Goal: Obtain resource: Obtain resource

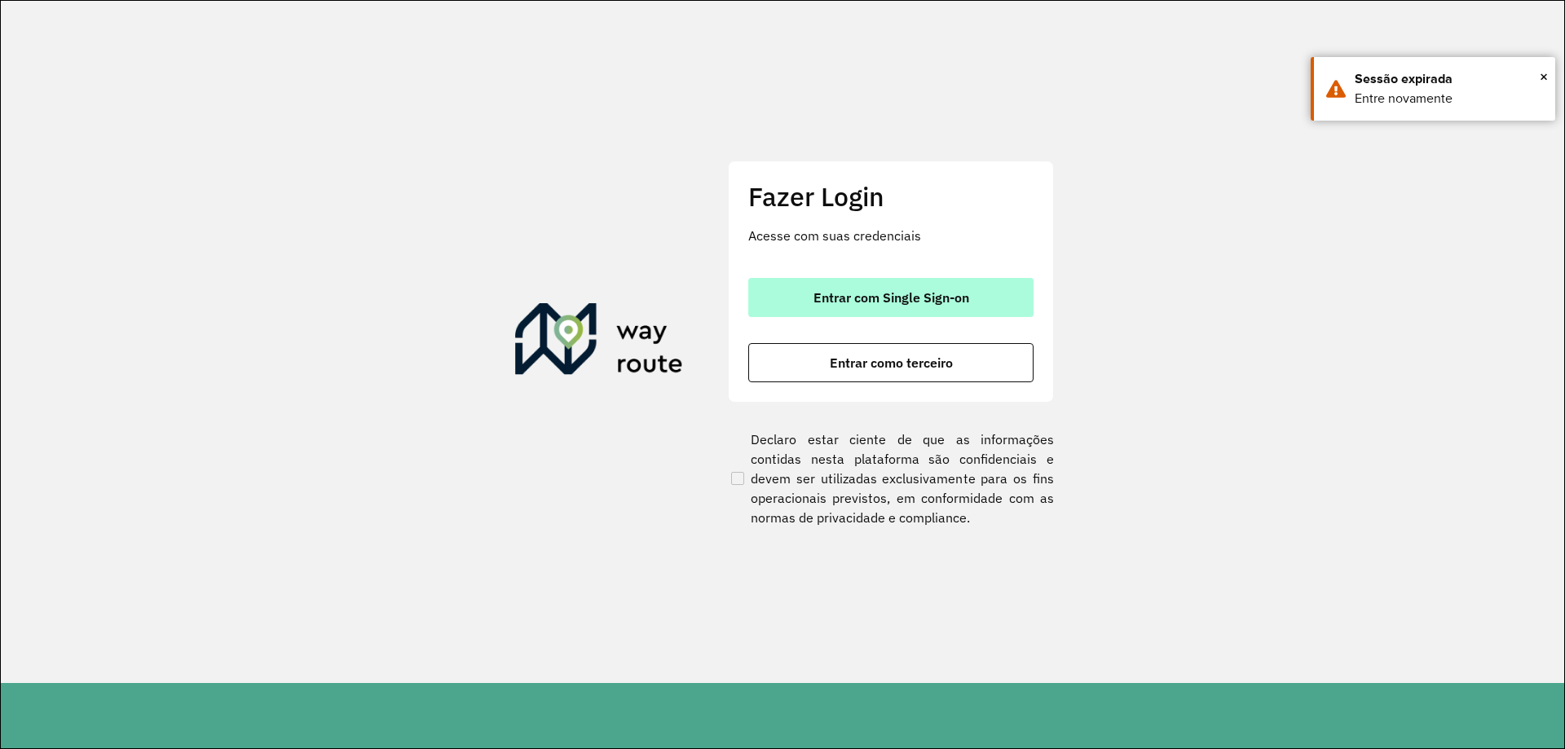
click at [908, 285] on button "Entrar com Single Sign-on" at bounding box center [890, 297] width 285 height 39
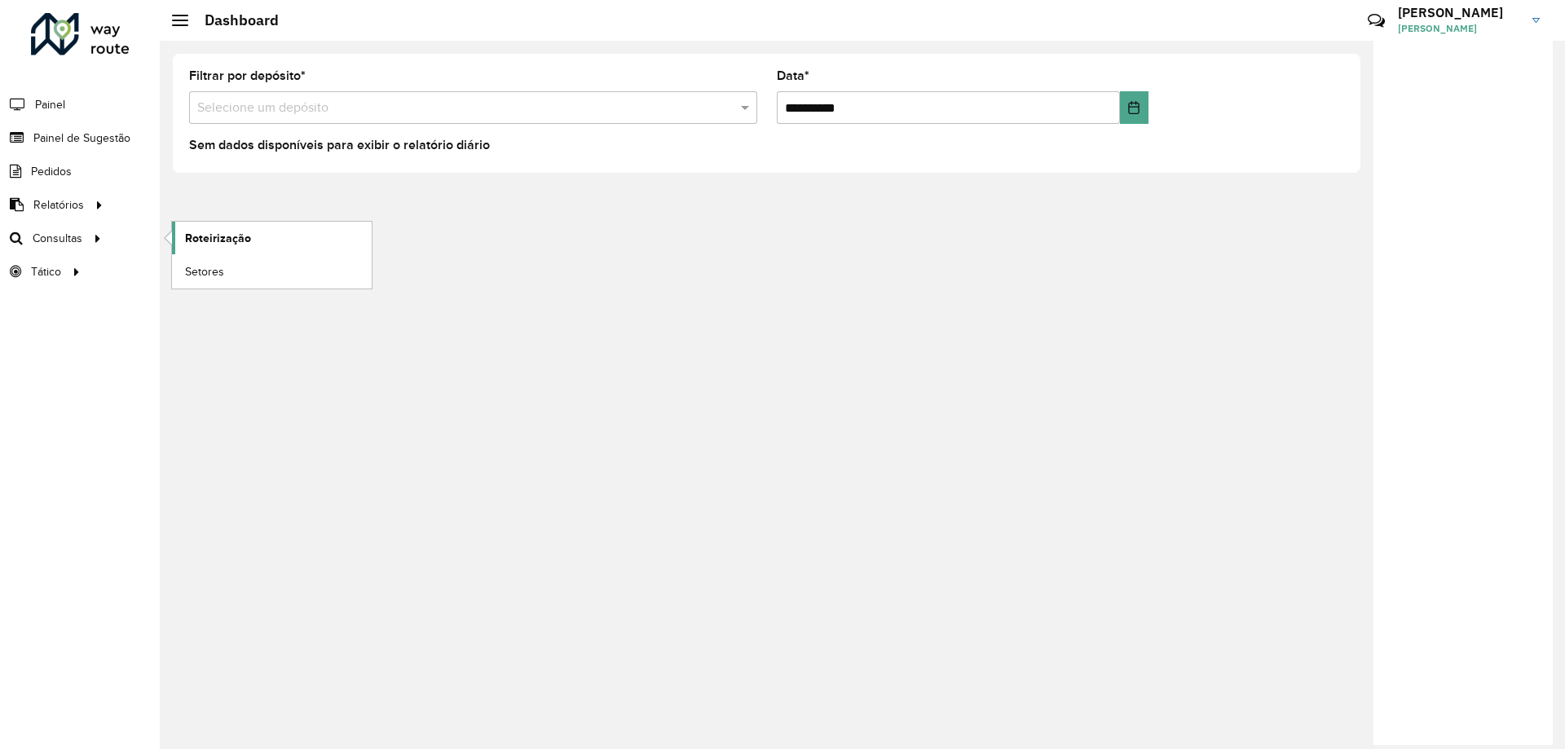
click at [196, 227] on link "Roteirização" at bounding box center [272, 238] width 200 height 33
click at [218, 268] on span "Setores" at bounding box center [205, 271] width 40 height 17
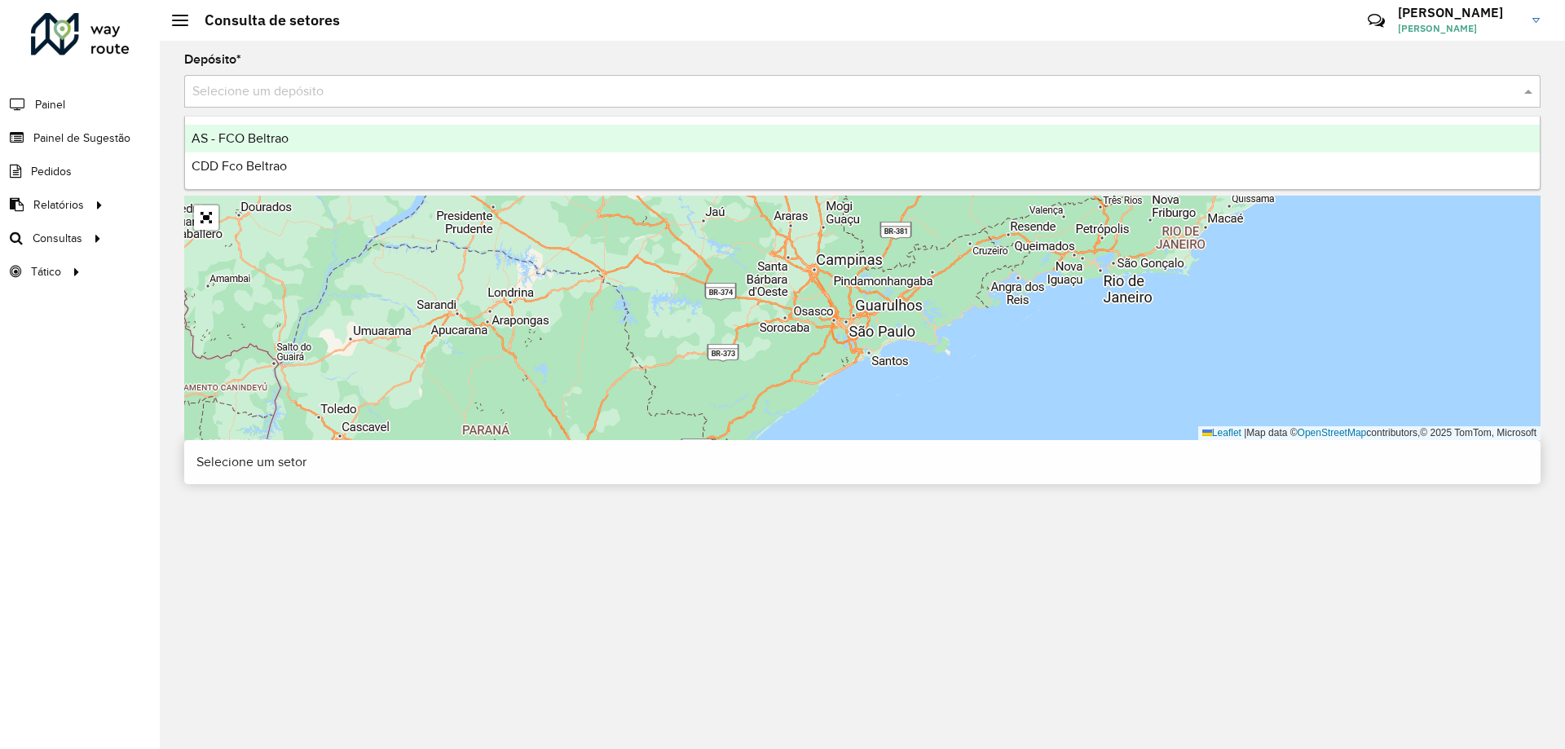
click at [337, 92] on input "text" at bounding box center [846, 92] width 1308 height 20
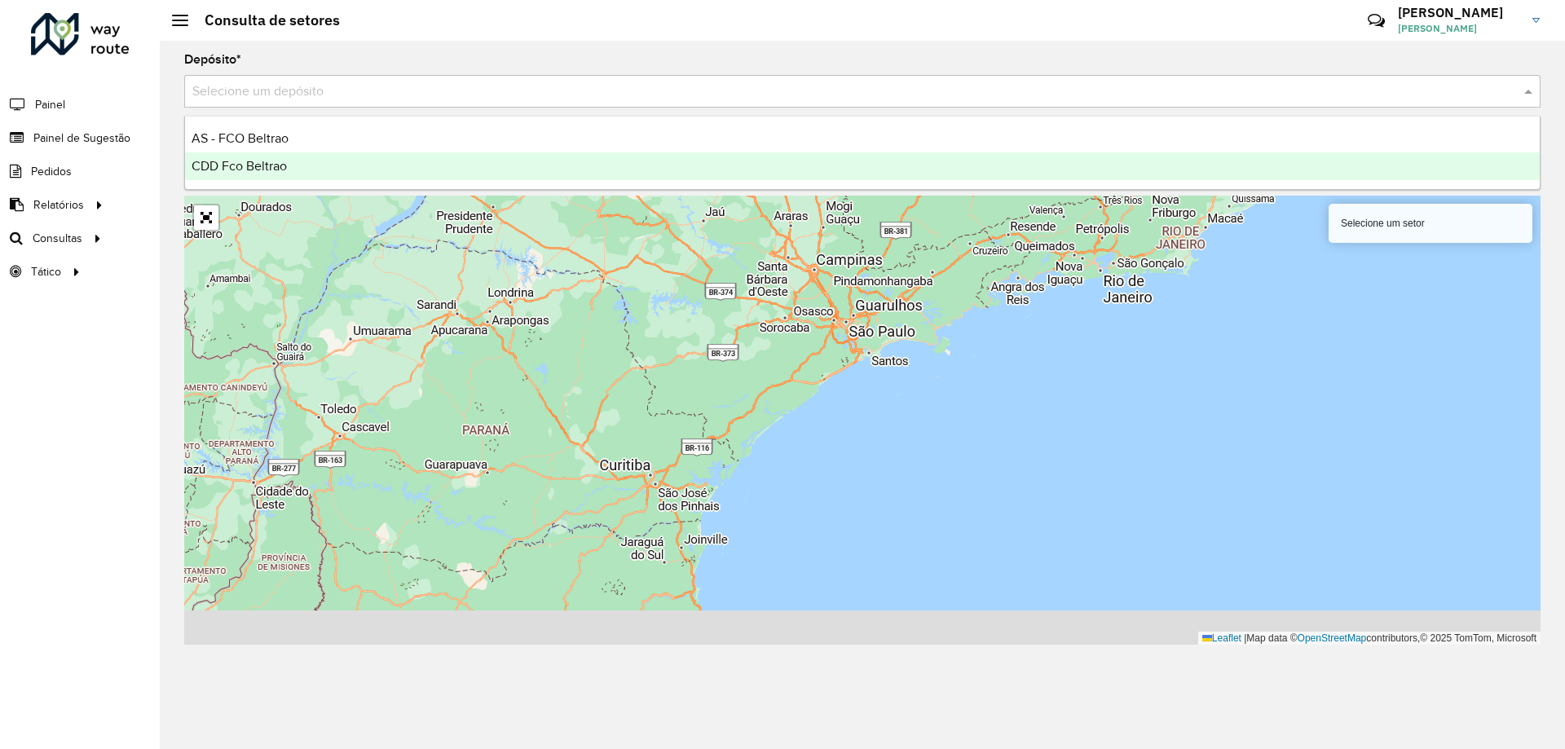
click at [289, 157] on div "CDD Fco Beltrao" at bounding box center [862, 166] width 1355 height 28
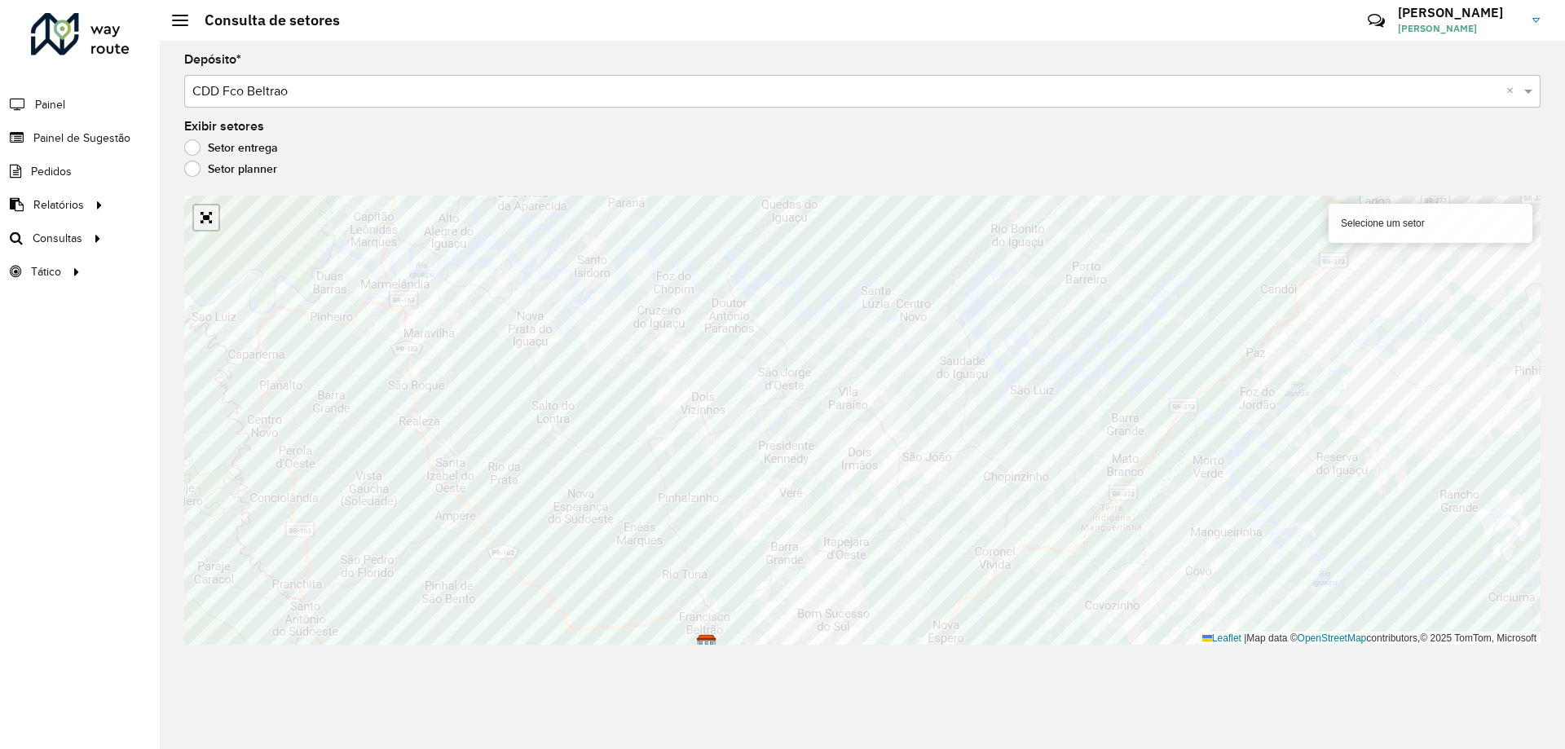
click at [205, 217] on link "Abrir mapa em tela cheia" at bounding box center [206, 217] width 24 height 24
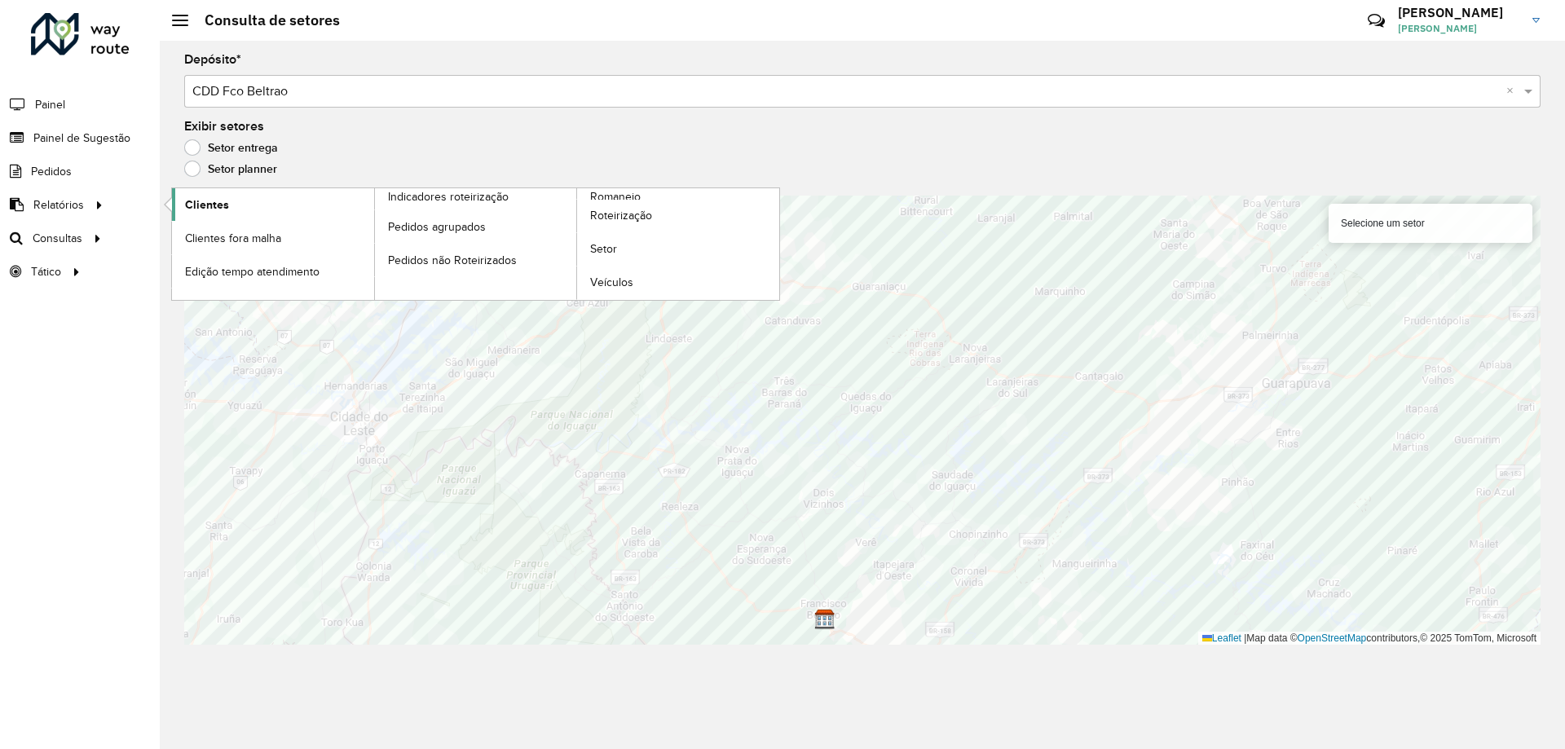
click at [199, 207] on span "Clientes" at bounding box center [207, 205] width 44 height 17
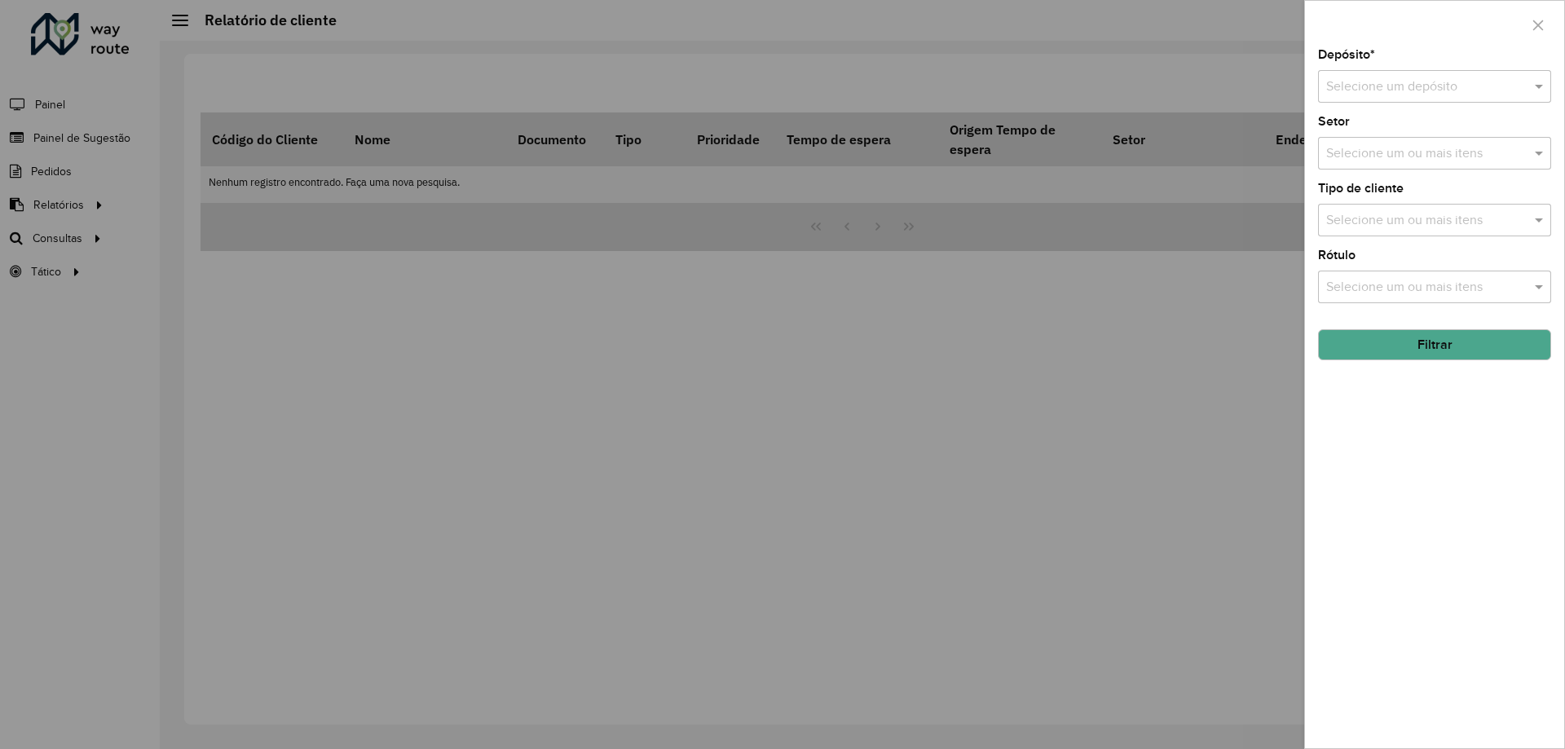
click at [1388, 83] on input "text" at bounding box center [1419, 87] width 184 height 20
click at [1362, 170] on div "CDD Fco Beltrao" at bounding box center [1435, 162] width 232 height 28
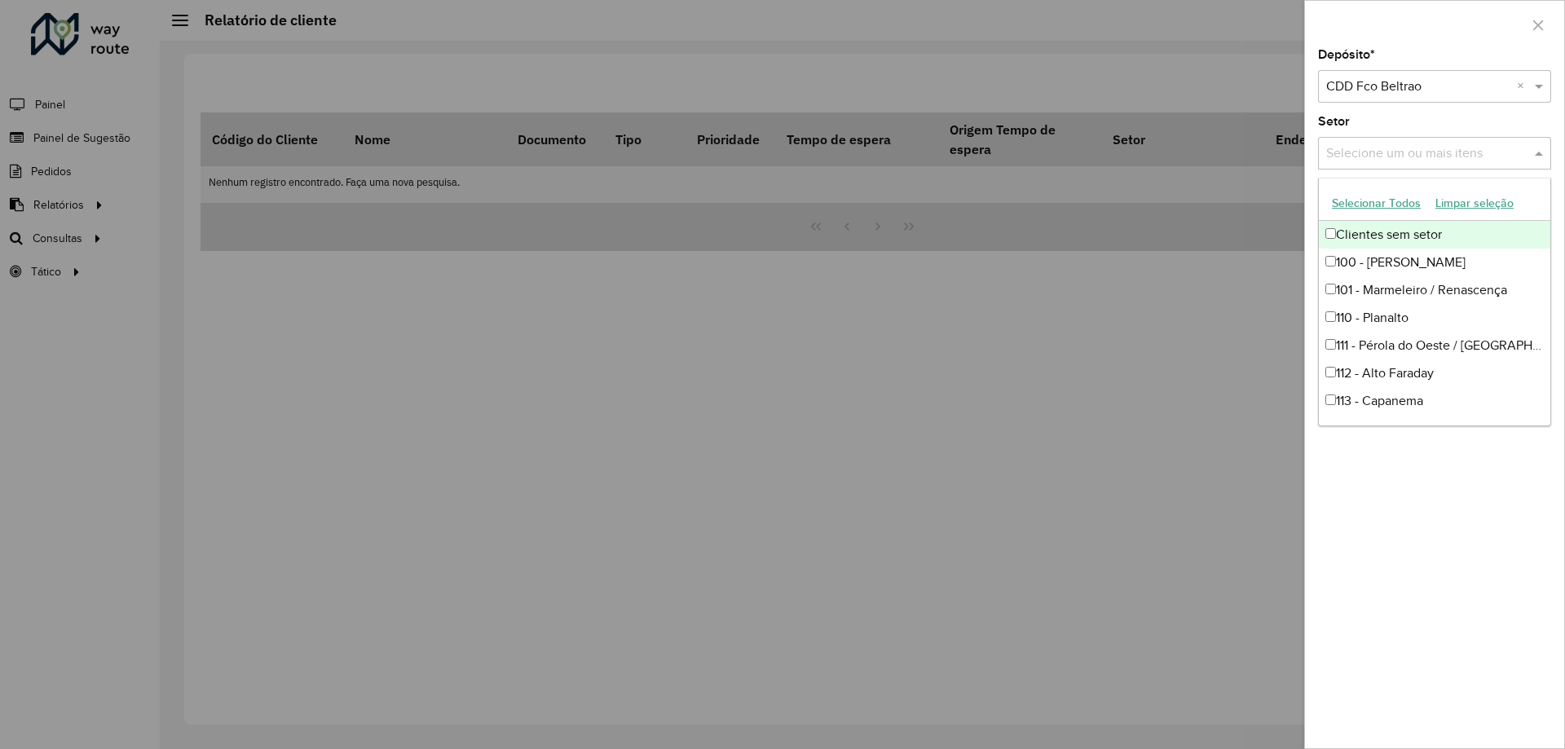
click at [1383, 160] on input "text" at bounding box center [1427, 154] width 209 height 20
click at [1381, 104] on div "Depósito * Selecione um depósito × CDD Fco Beltrao × Setor Selecione um ou mais…" at bounding box center [1434, 399] width 259 height 700
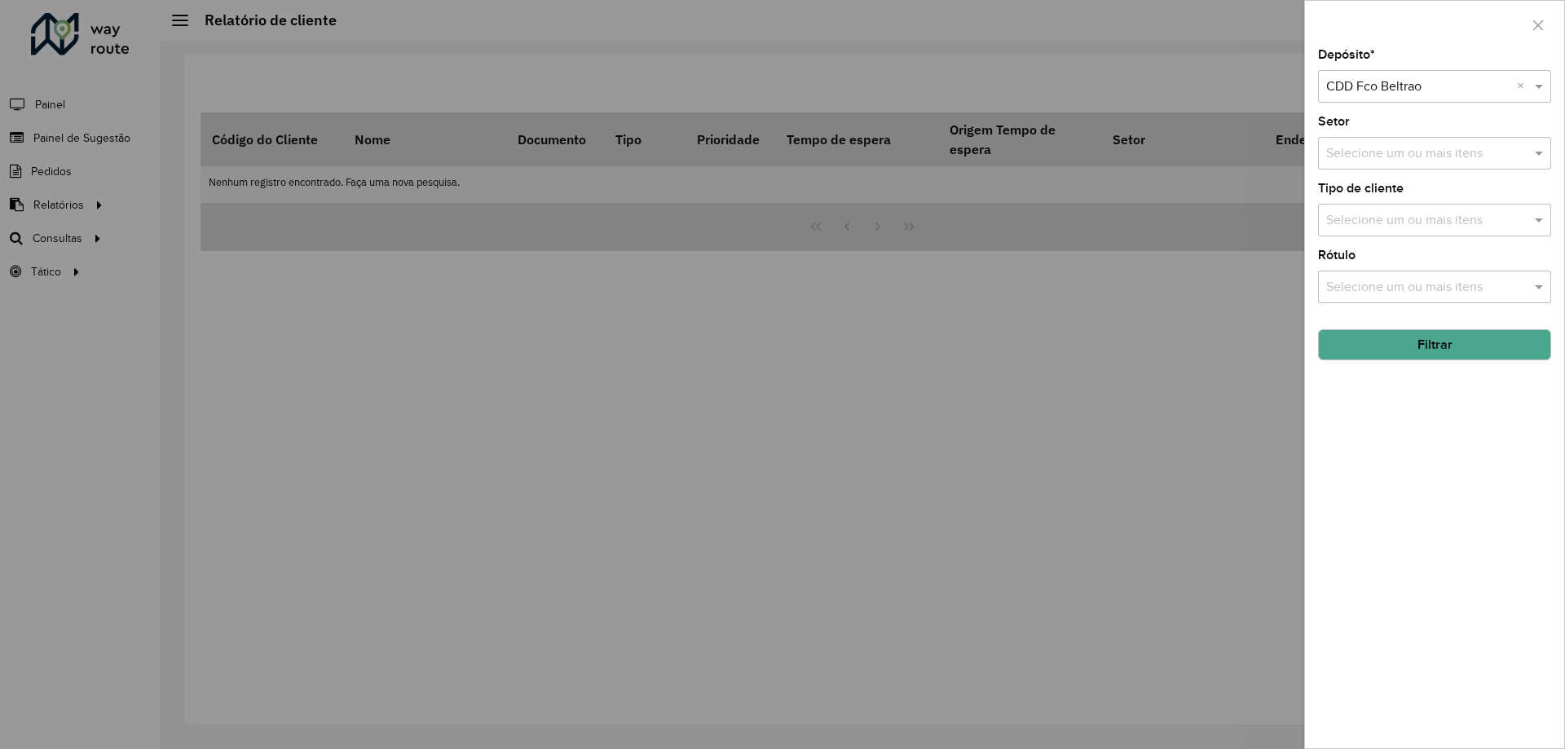
click at [1429, 343] on button "Filtrar" at bounding box center [1434, 344] width 233 height 31
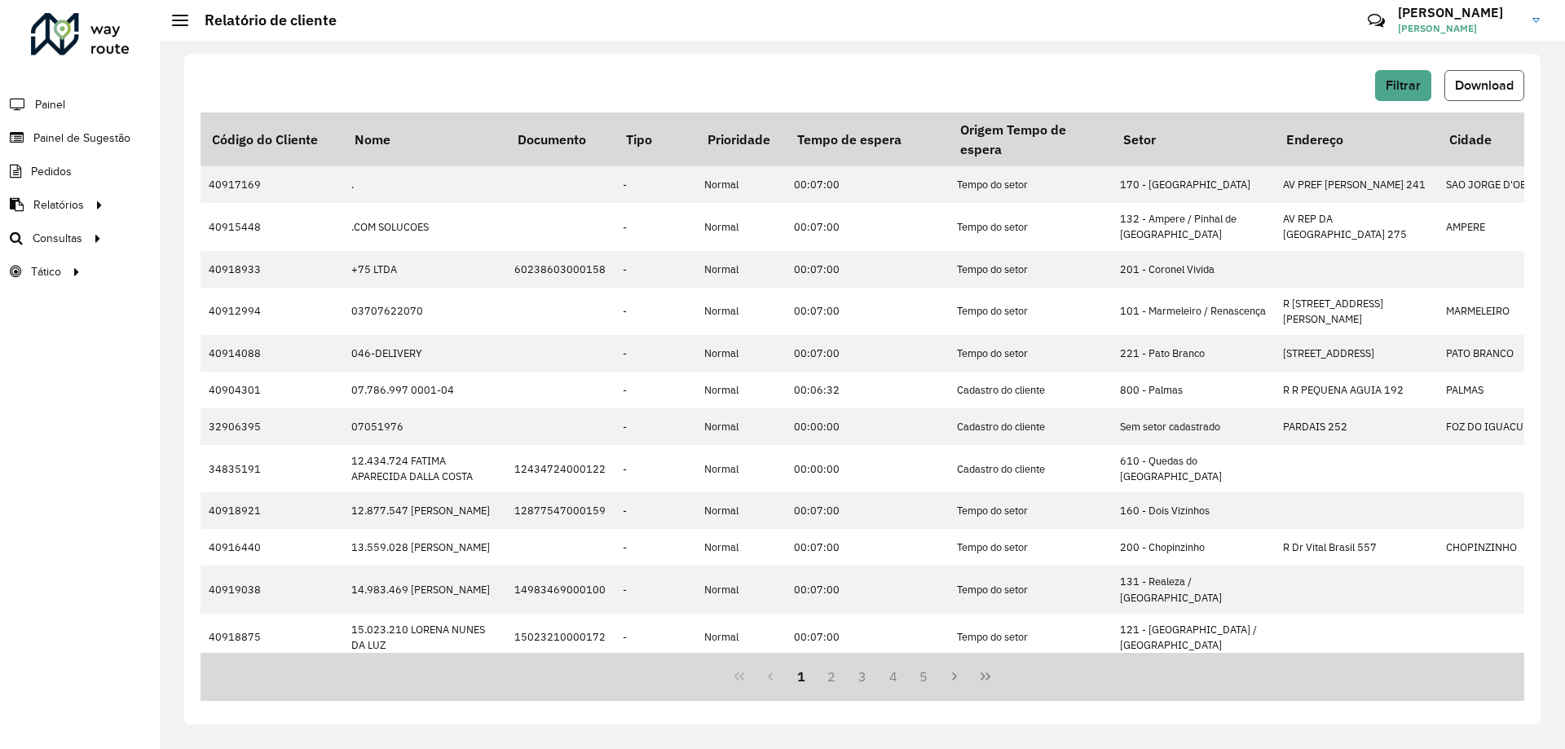
click at [1471, 92] on button "Download" at bounding box center [1485, 85] width 80 height 31
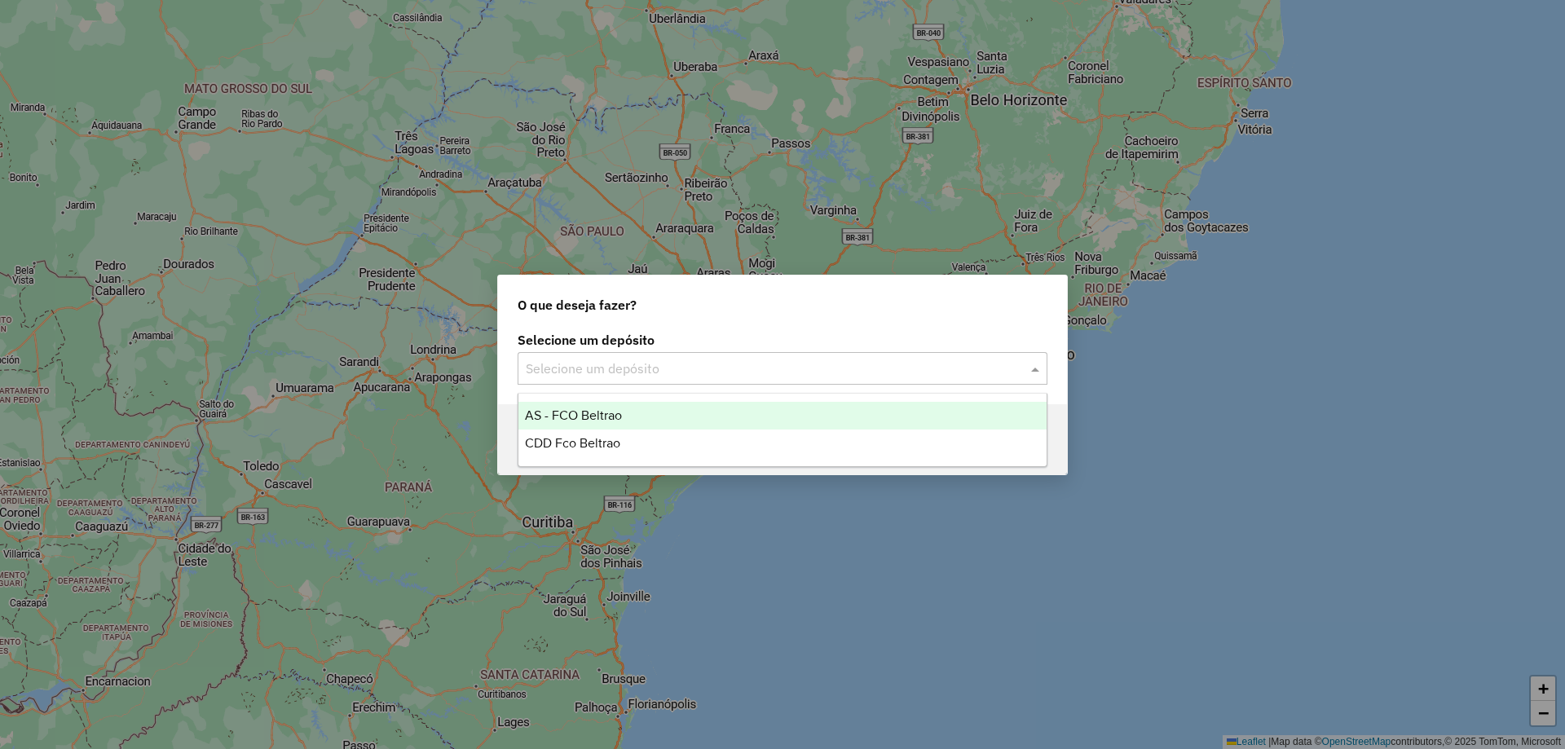
click at [656, 362] on input "text" at bounding box center [766, 370] width 481 height 20
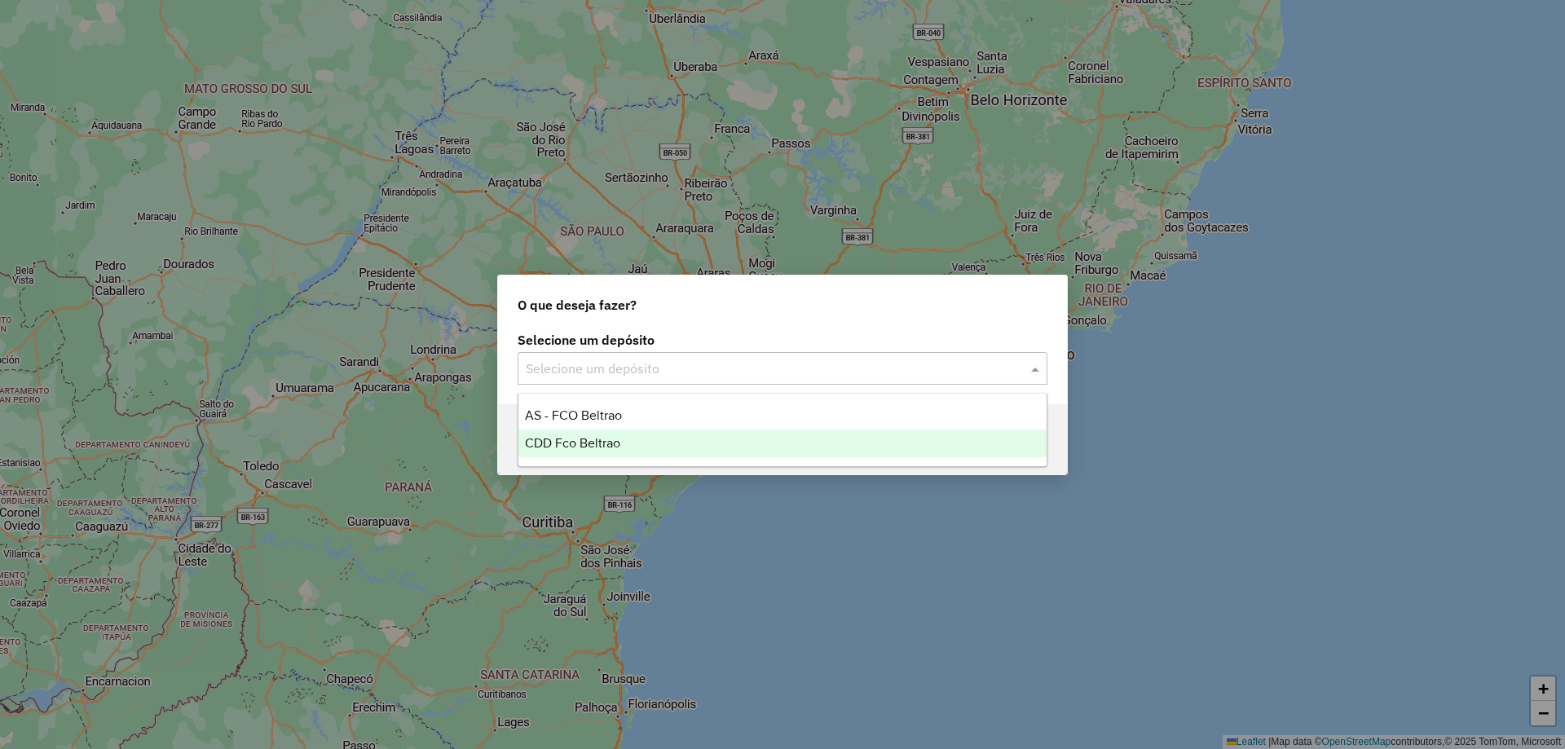
click at [606, 449] on span "CDD Fco Beltrao" at bounding box center [572, 443] width 95 height 14
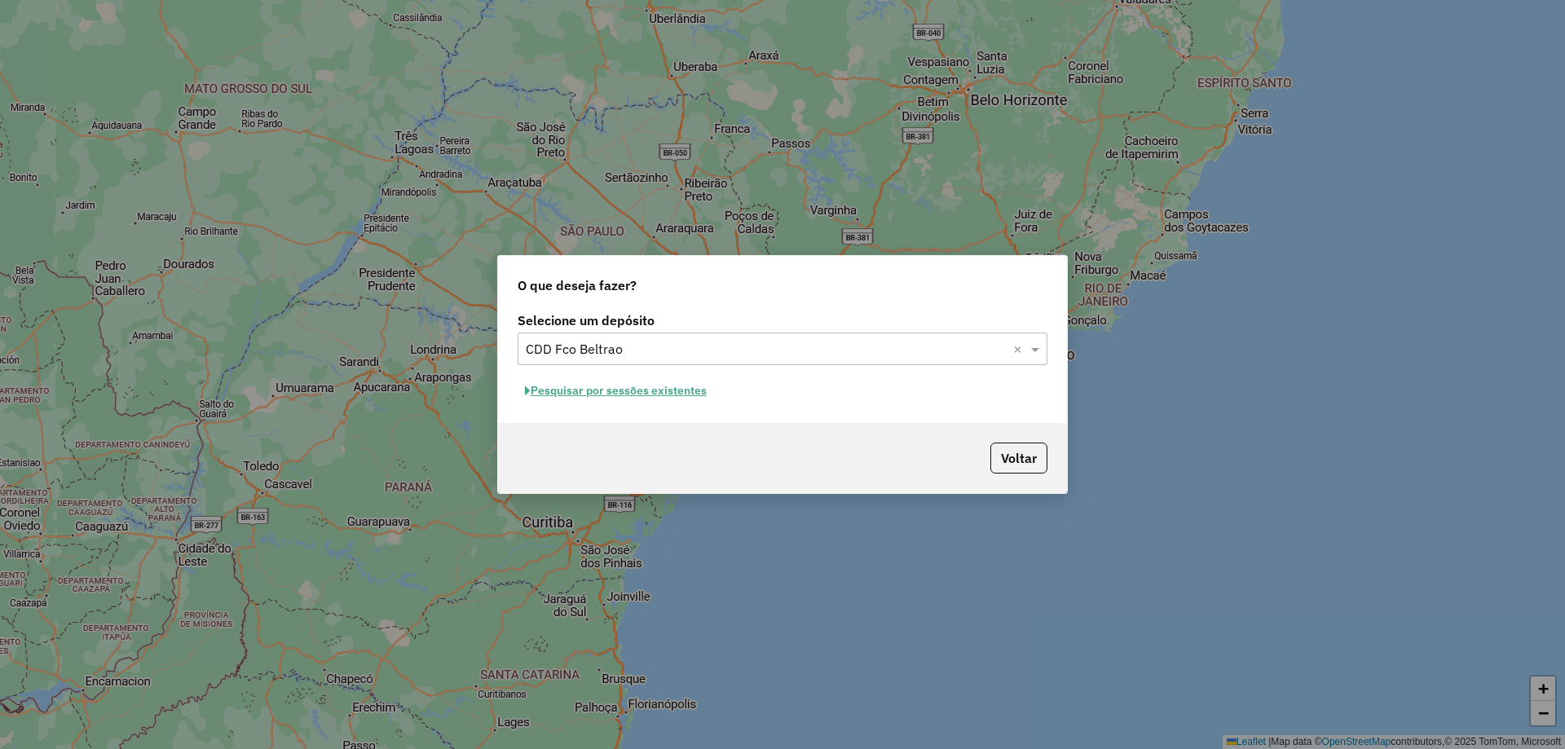
click at [673, 388] on button "Pesquisar por sessões existentes" at bounding box center [616, 390] width 197 height 25
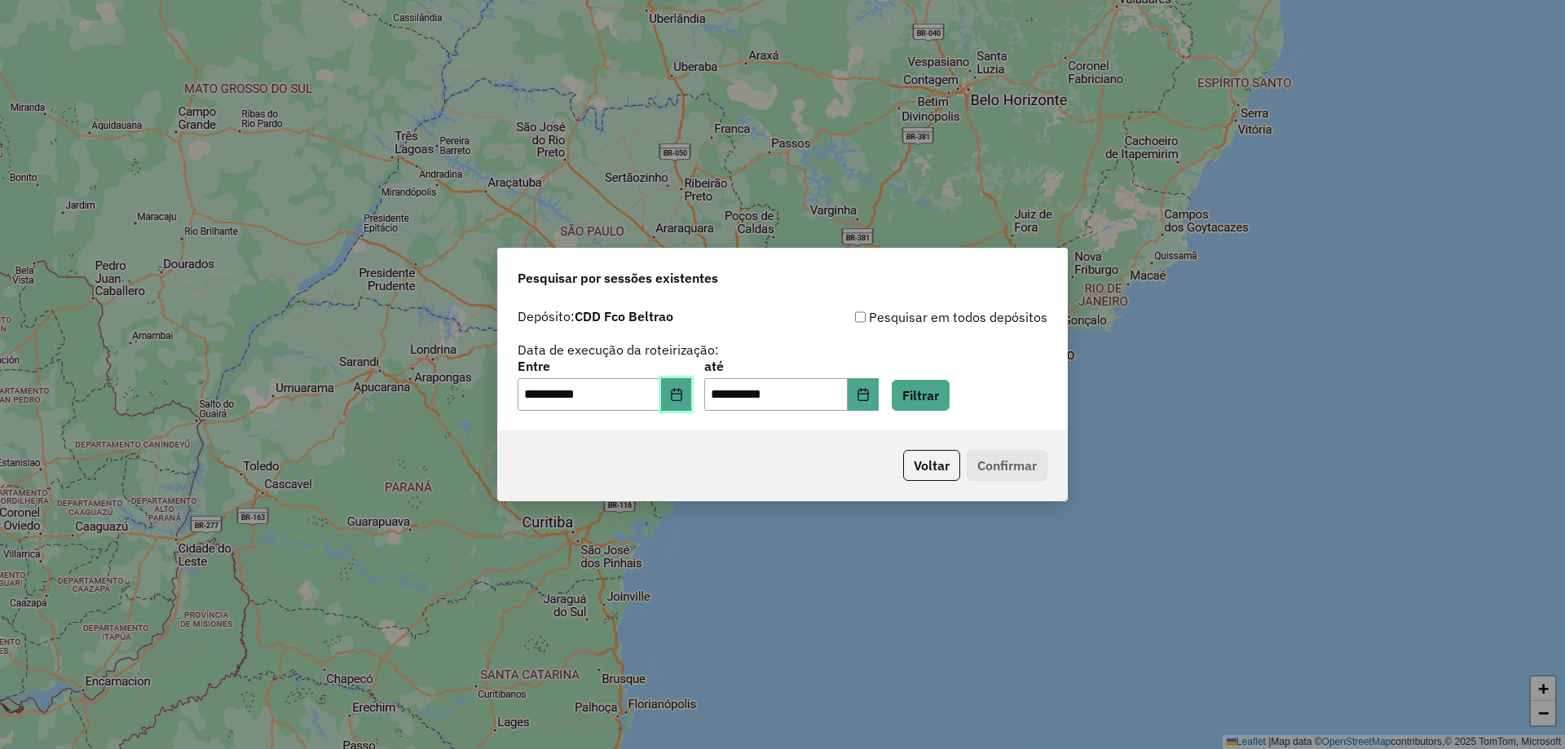
click at [683, 393] on icon "Choose Date" at bounding box center [676, 394] width 13 height 13
